Goal: Task Accomplishment & Management: Manage account settings

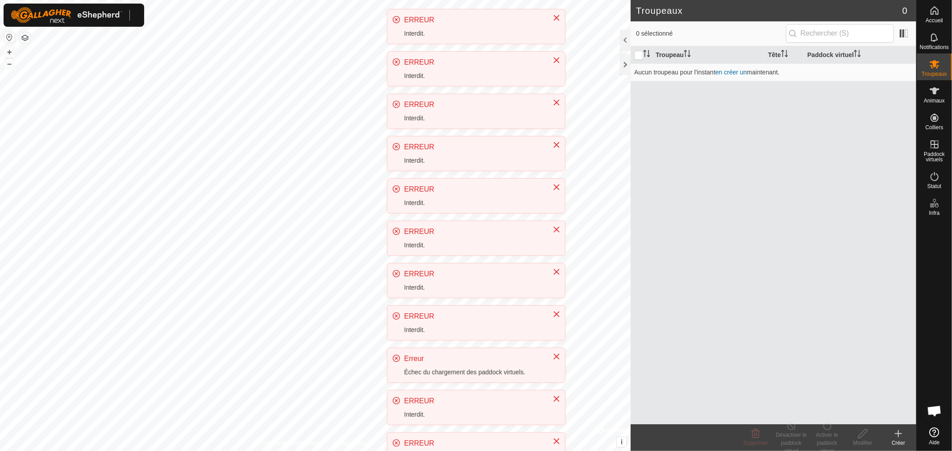
scroll to position [197, 0]
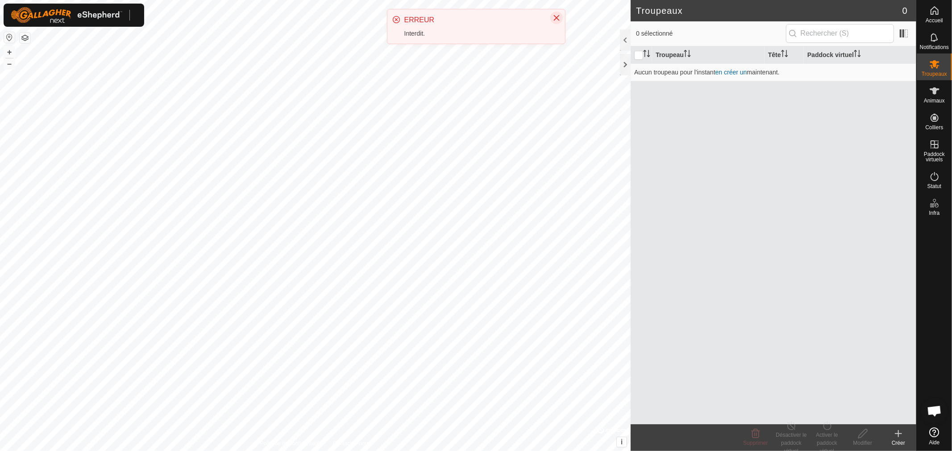
click at [558, 18] on icon "Close" at bounding box center [556, 17] width 7 height 7
click at [939, 96] on es-animals-svg-icon at bounding box center [934, 91] width 16 height 14
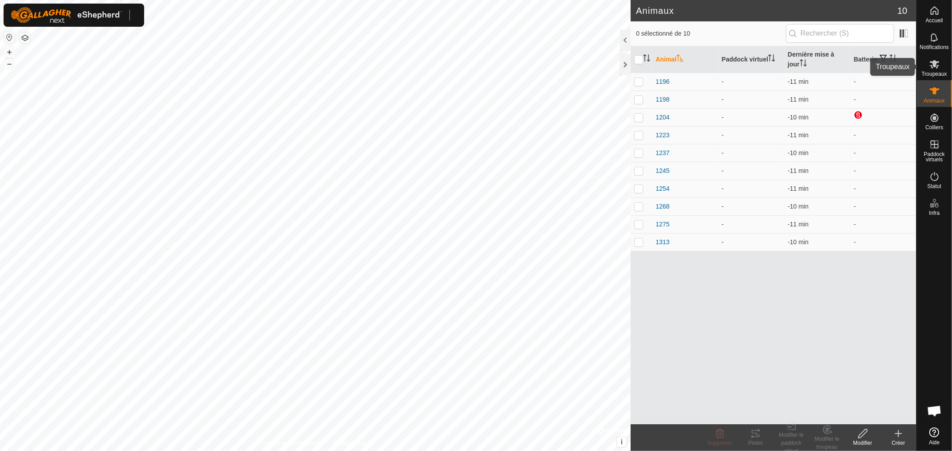
click at [937, 68] on icon at bounding box center [934, 64] width 11 height 11
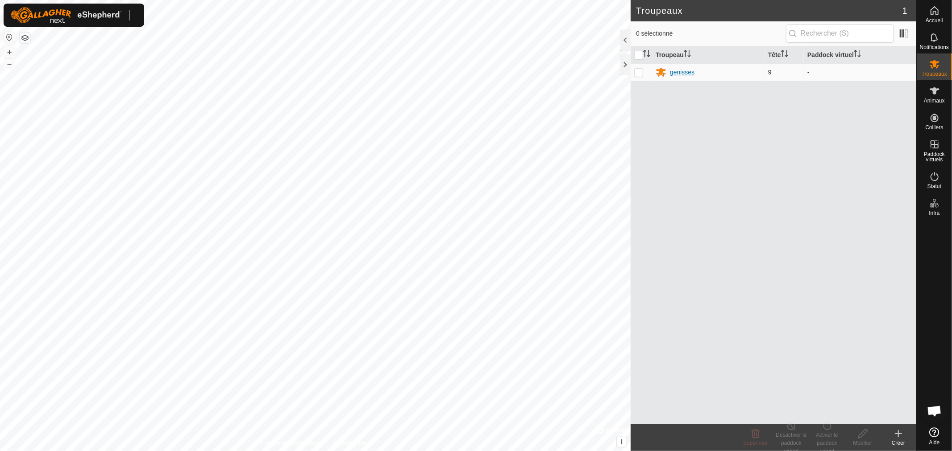
click at [676, 73] on div "genisses" at bounding box center [682, 72] width 25 height 9
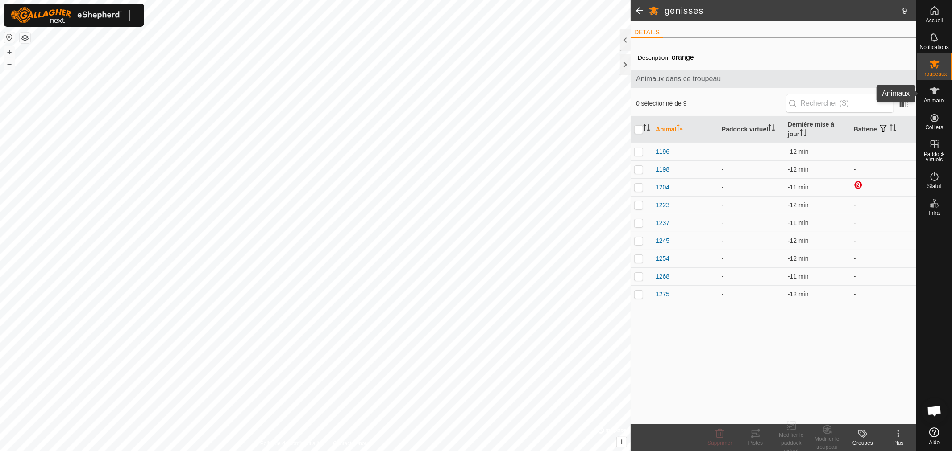
click at [937, 94] on icon at bounding box center [934, 91] width 11 height 11
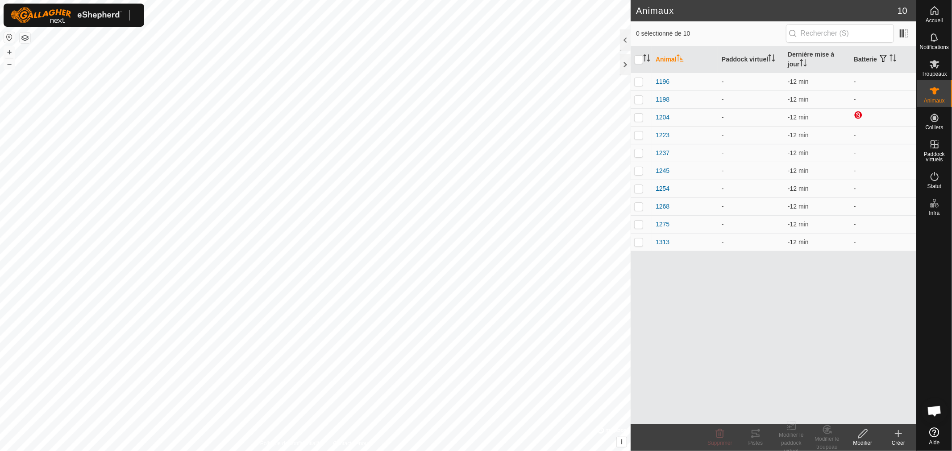
click at [639, 241] on p-checkbox at bounding box center [638, 242] width 9 height 7
click at [823, 442] on div "Modifier le troupeau" at bounding box center [827, 443] width 36 height 16
click at [832, 393] on link "Choisir un troupeau..." at bounding box center [855, 396] width 93 height 18
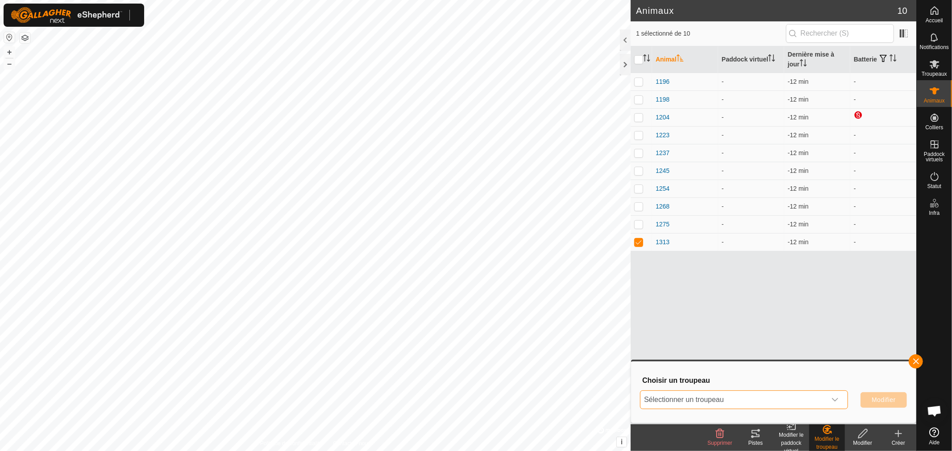
click at [728, 395] on span "Sélectionner un troupeau" at bounding box center [733, 400] width 186 height 18
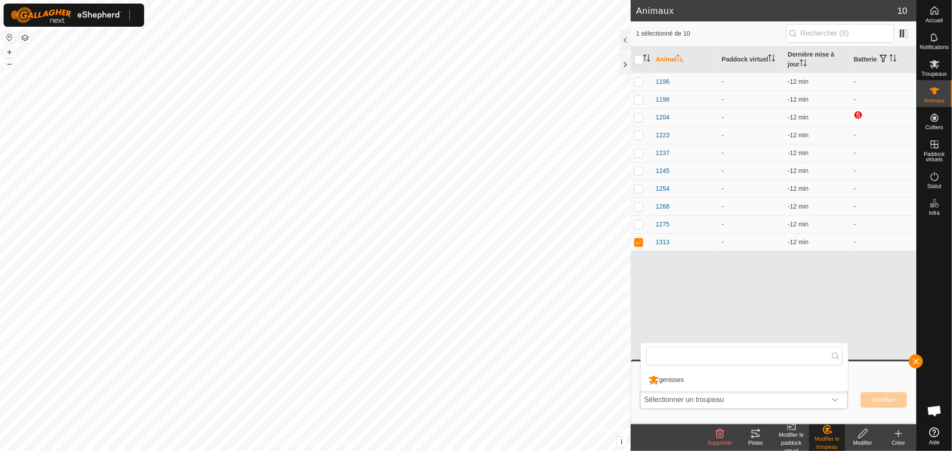
click at [684, 377] on li "genisses" at bounding box center [744, 380] width 207 height 22
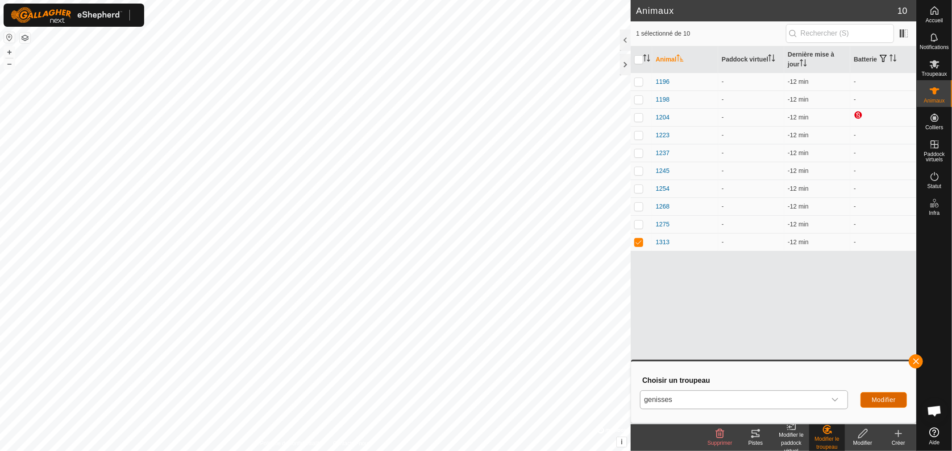
click at [882, 400] on span "Modifier" at bounding box center [883, 400] width 24 height 7
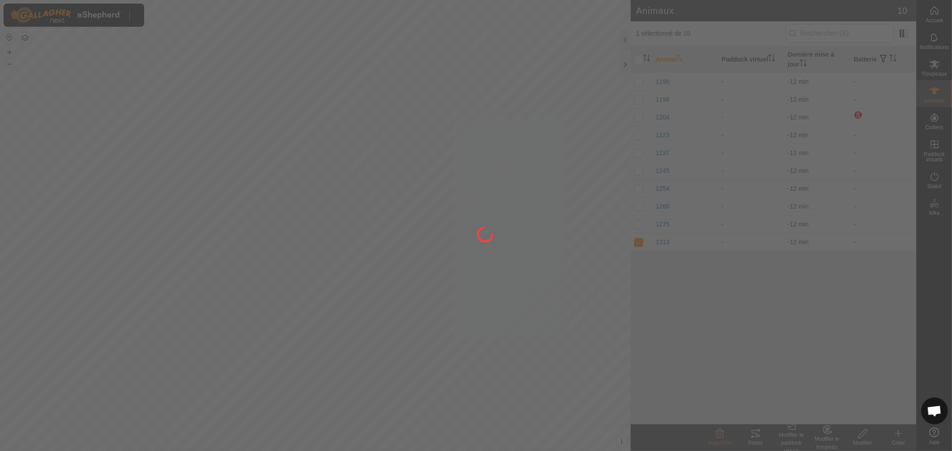
checkbox input "false"
